Goal: Transaction & Acquisition: Book appointment/travel/reservation

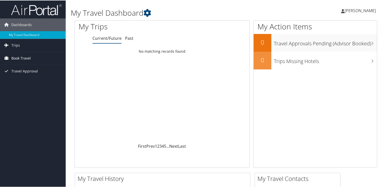
click at [16, 58] on span "Book Travel" at bounding box center [20, 57] width 19 height 13
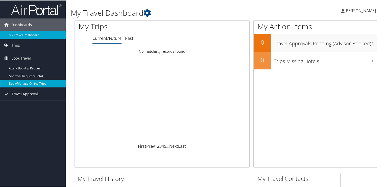
click at [19, 86] on link "Book/Manage Online Trips" at bounding box center [33, 83] width 66 height 8
drag, startPoint x: 358, startPoint y: 9, endPoint x: 356, endPoint y: 9, distance: 2.5
click at [358, 9] on span "[PERSON_NAME]" at bounding box center [360, 10] width 31 height 6
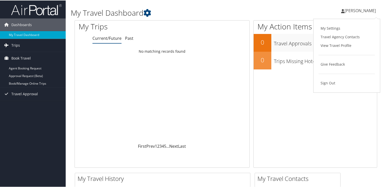
click at [181, 54] on td "No matching records found" at bounding box center [162, 50] width 175 height 9
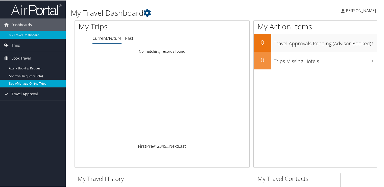
click at [22, 84] on link "Book/Manage Online Trips" at bounding box center [33, 83] width 66 height 8
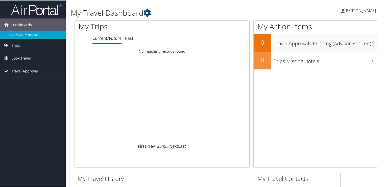
click at [24, 57] on span "Book Travel" at bounding box center [20, 57] width 19 height 13
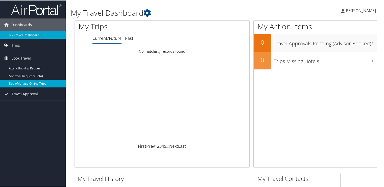
click at [25, 83] on link "Book/Manage Online Trips" at bounding box center [33, 83] width 66 height 8
